Goal: Task Accomplishment & Management: Manage account settings

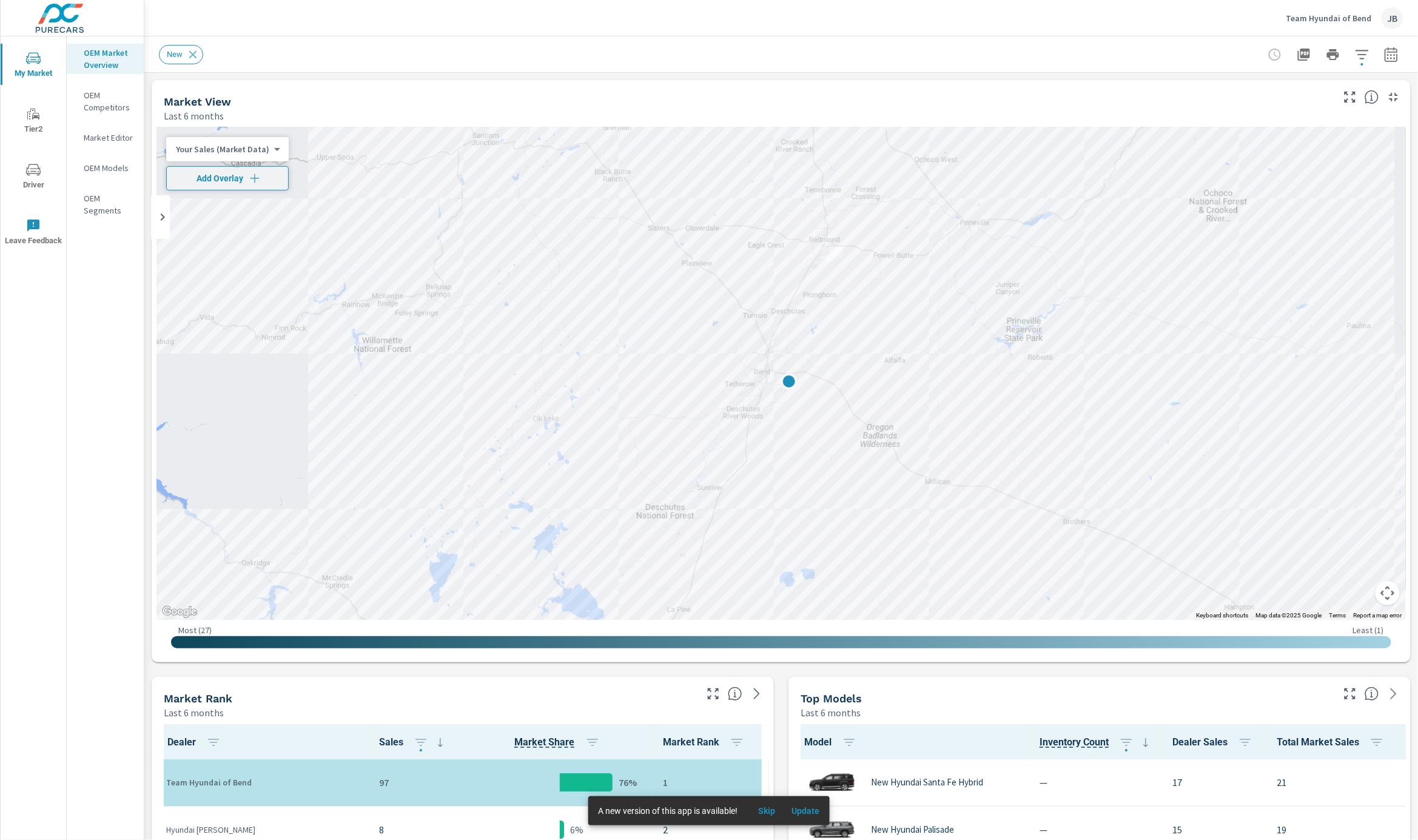
scroll to position [1, 0]
click at [1347, 23] on div "Team Hyundai of Bend JB" at bounding box center [1344, 18] width 117 height 22
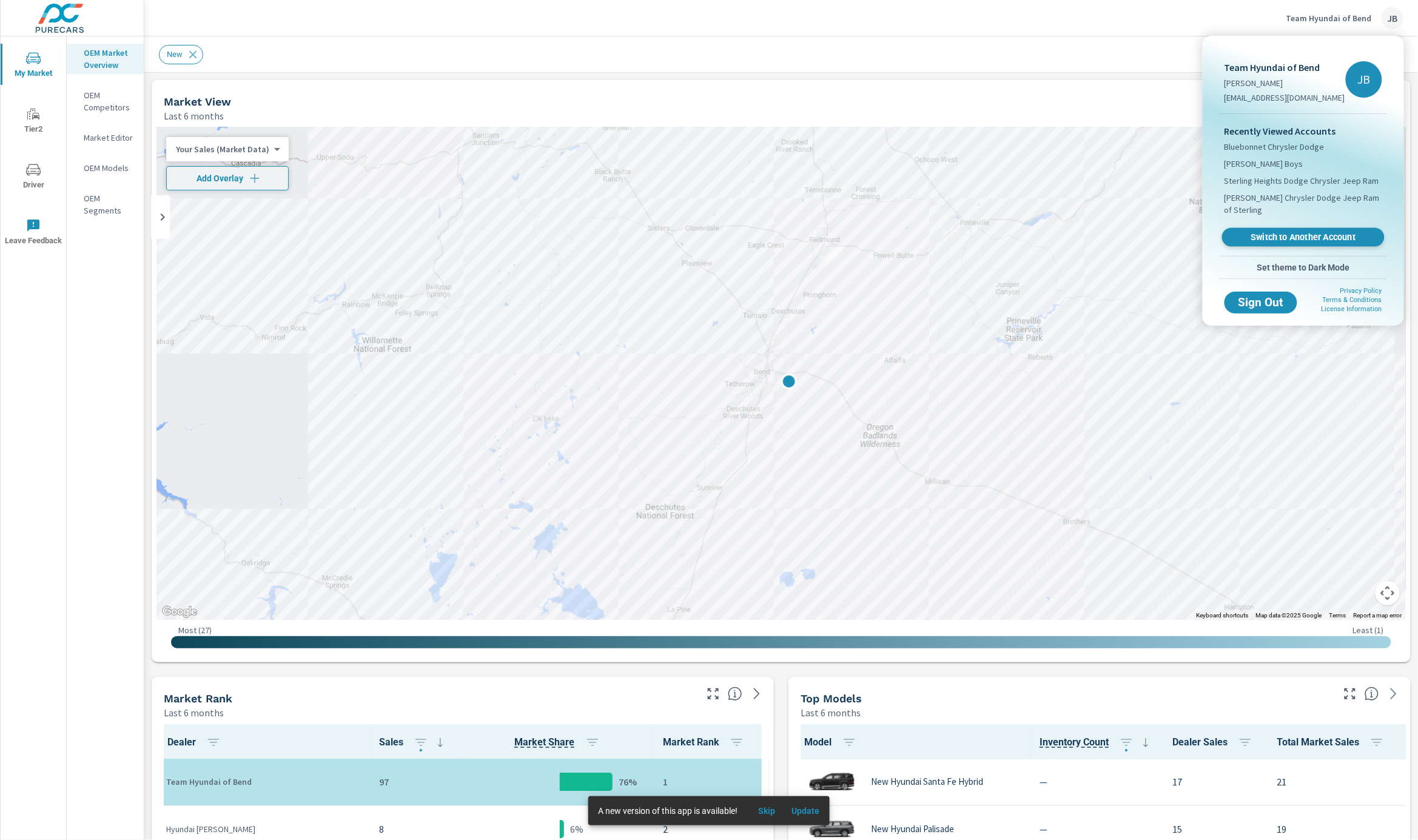
click at [1278, 231] on span "Switch to Another Account" at bounding box center [1303, 237] width 148 height 12
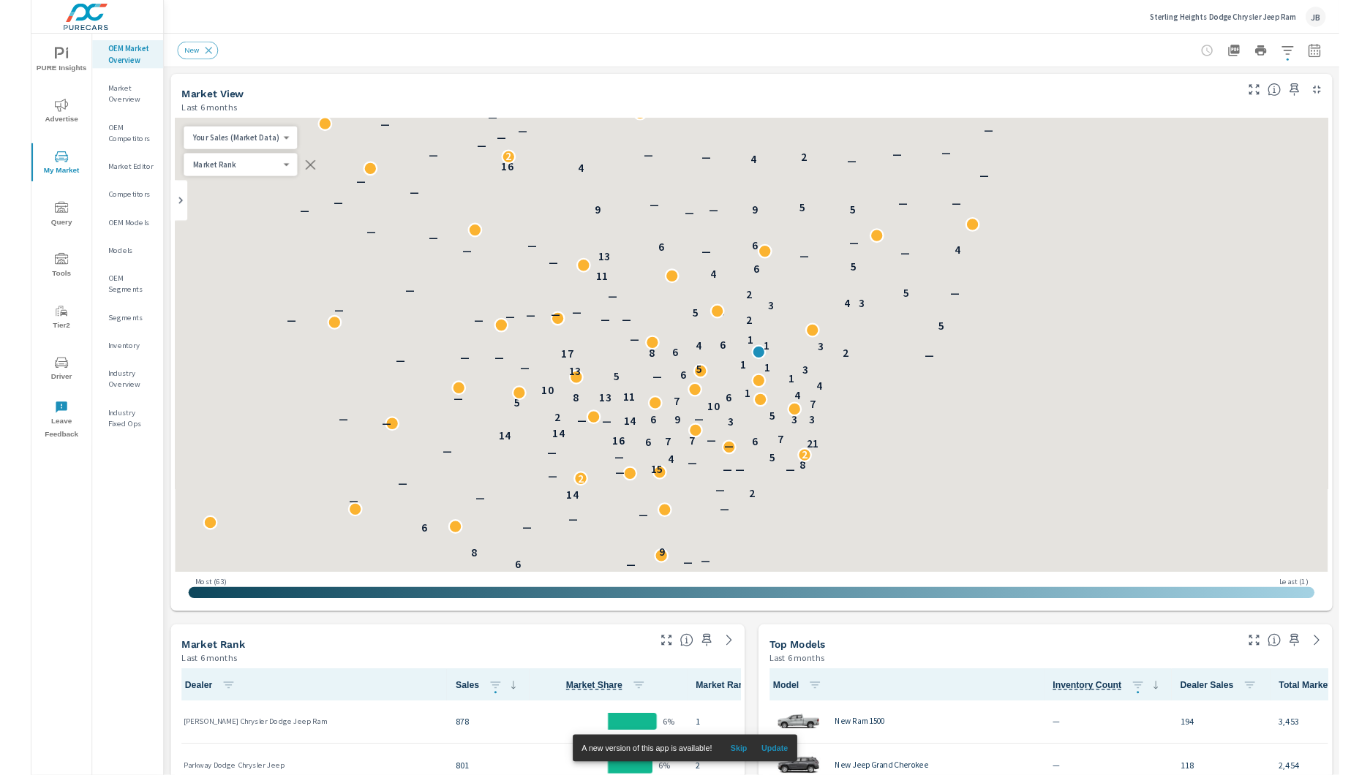
scroll to position [1, 0]
